Goal: Information Seeking & Learning: Learn about a topic

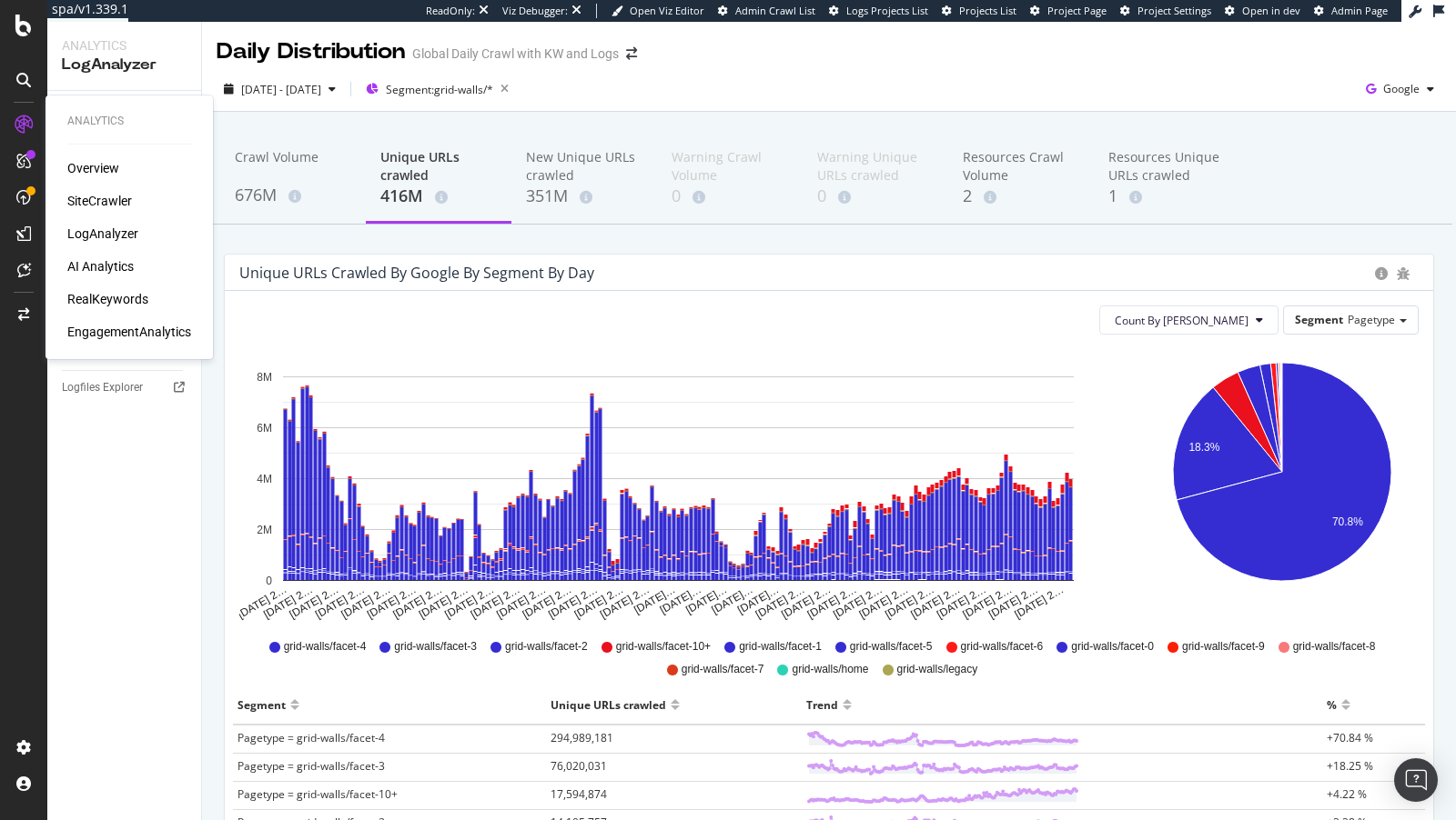
scroll to position [198, 0]
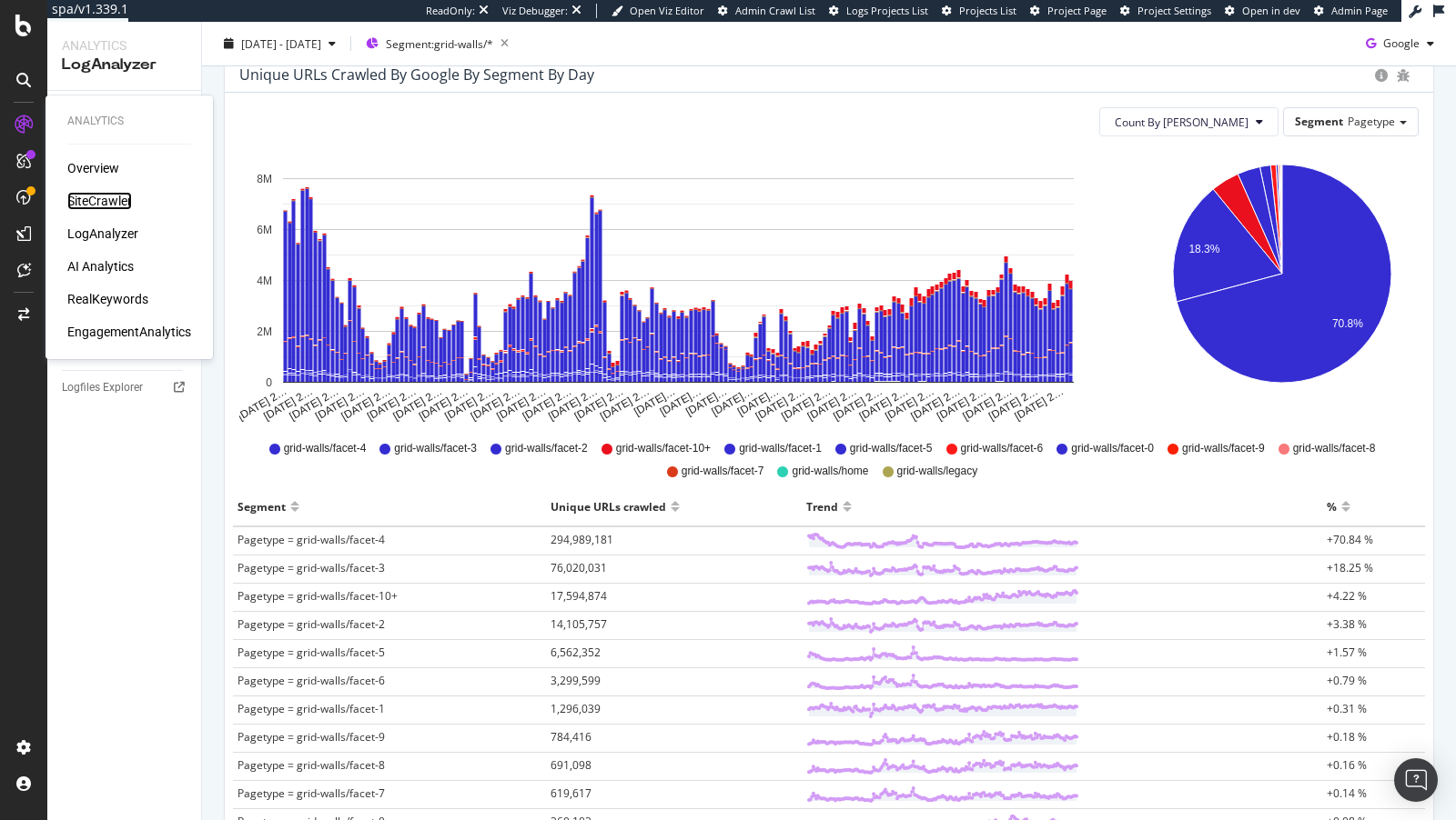
click at [107, 200] on div "SiteCrawler" at bounding box center [99, 201] width 65 height 18
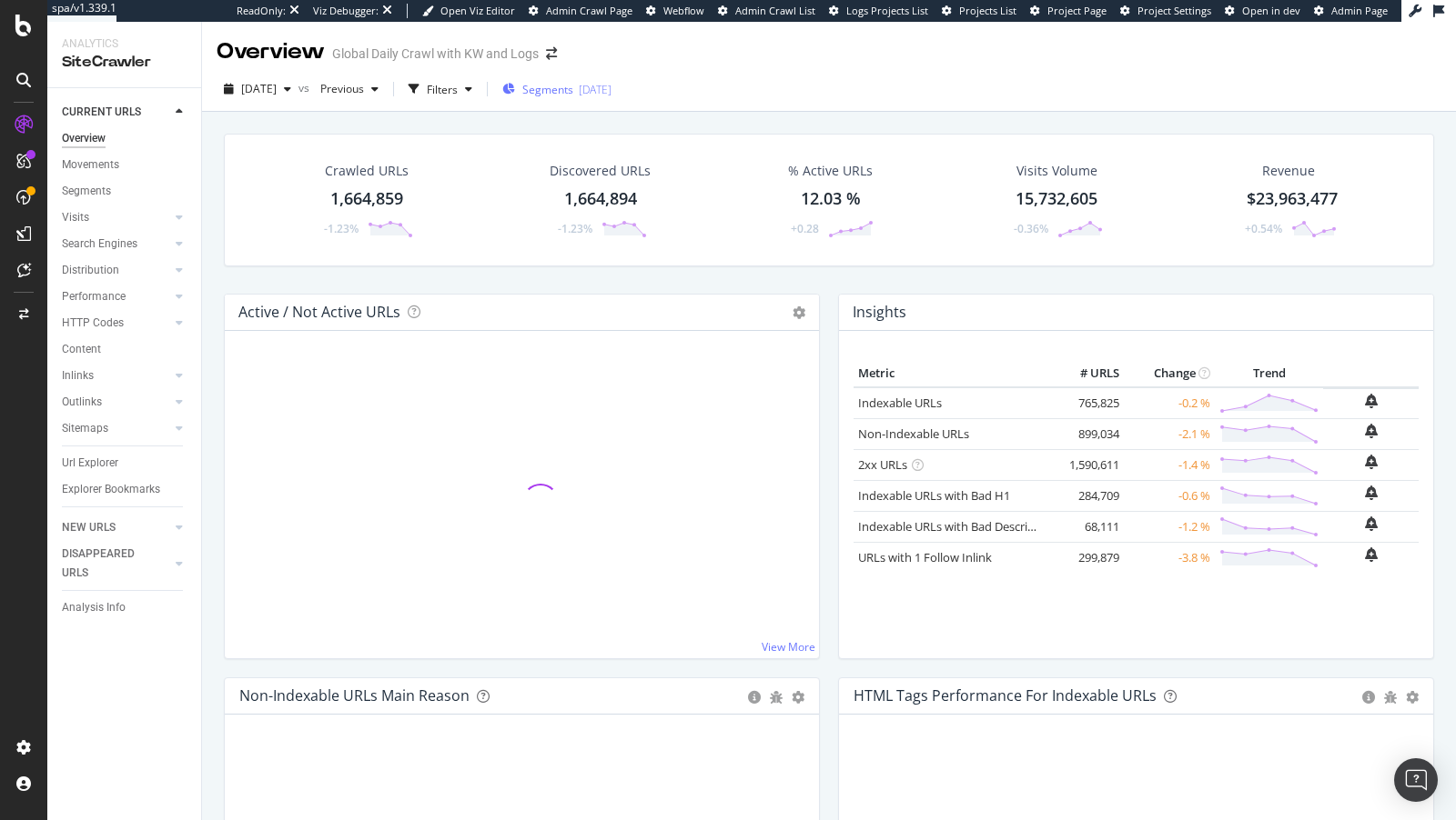
click at [573, 82] on span "Segments" at bounding box center [547, 89] width 51 height 16
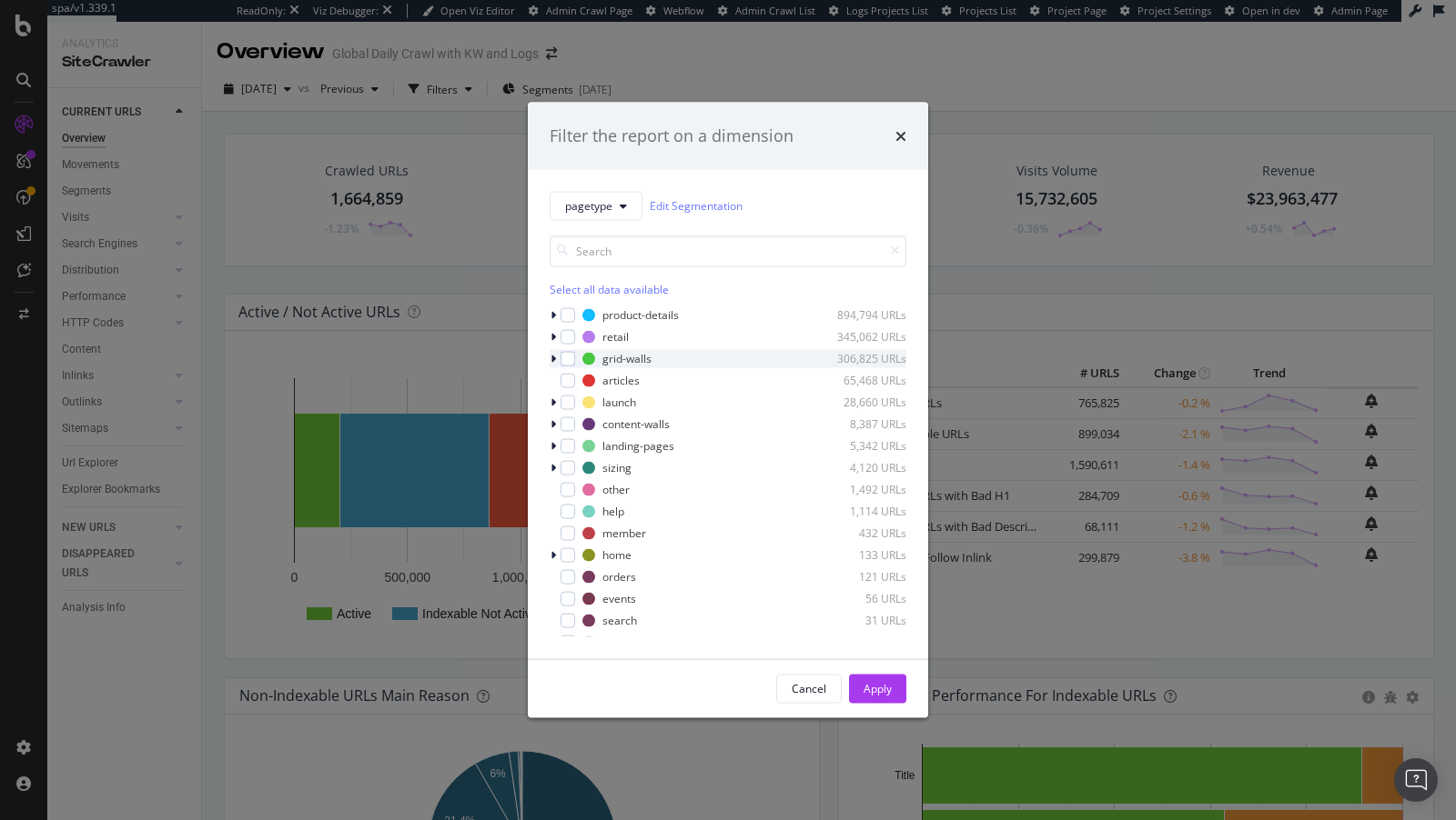
click at [554, 354] on icon "modal" at bounding box center [553, 358] width 5 height 11
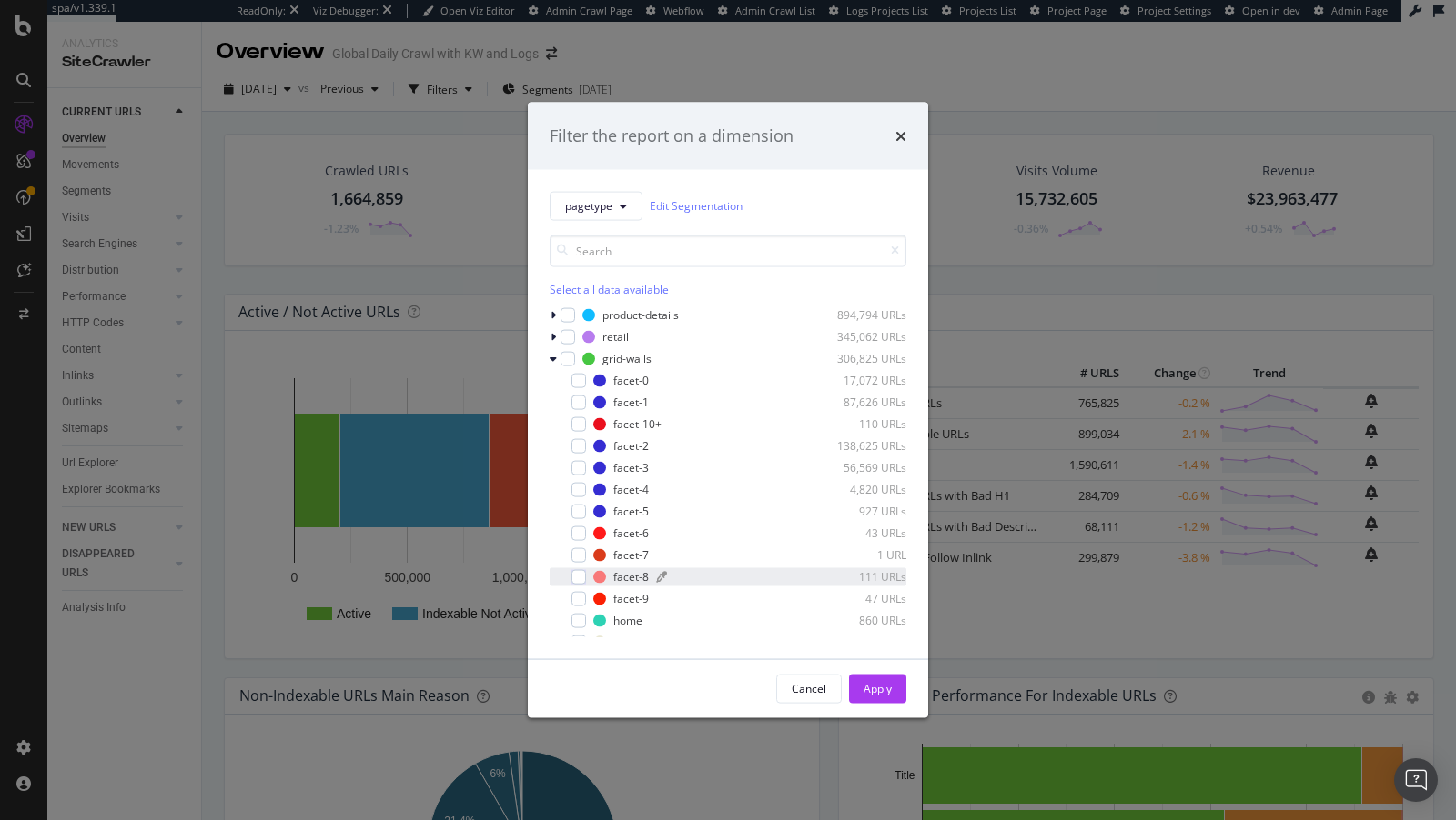
scroll to position [24, 0]
